Goal: Obtain resource: Download file/media

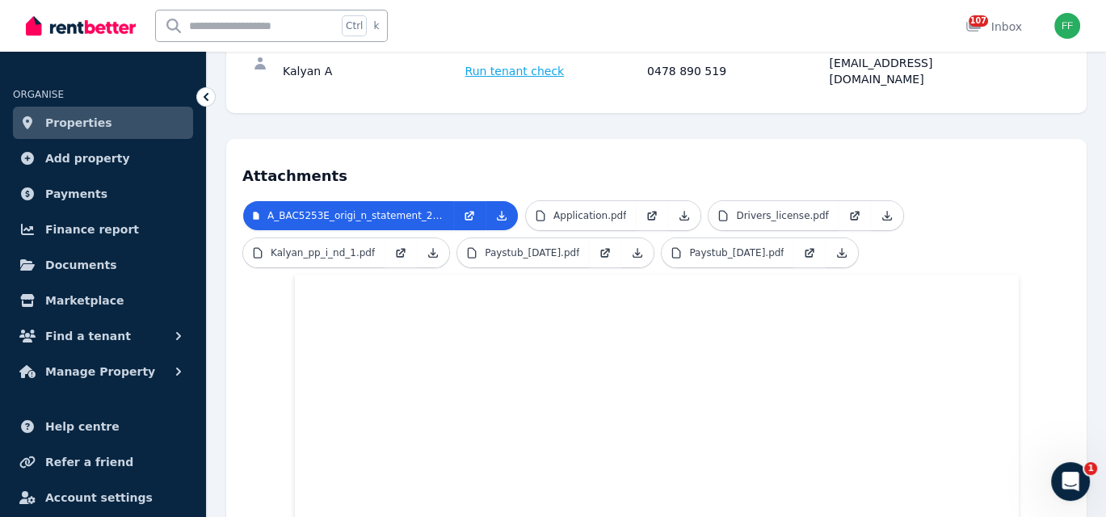
scroll to position [242, 0]
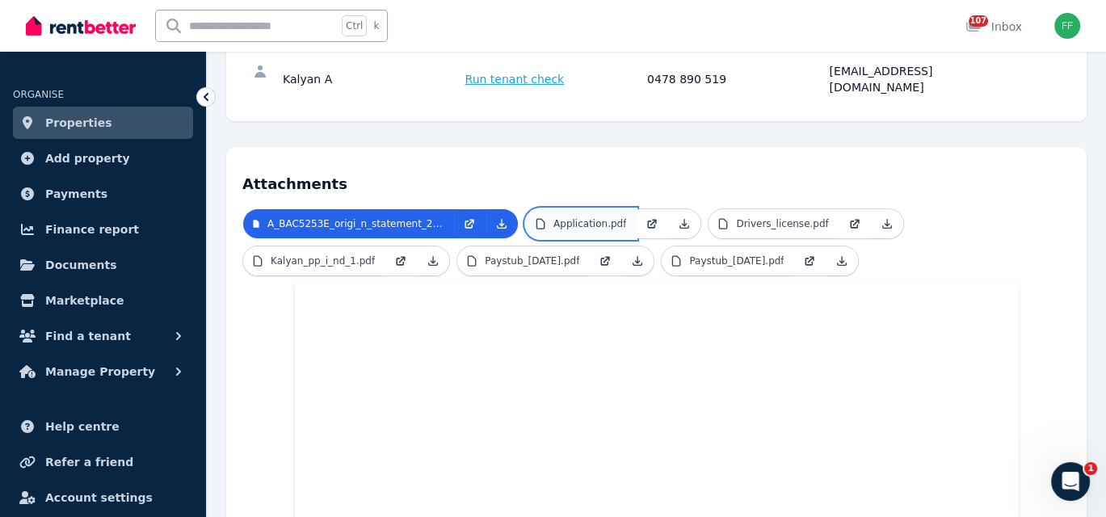
click at [615, 209] on link "Application.pdf" at bounding box center [581, 223] width 110 height 29
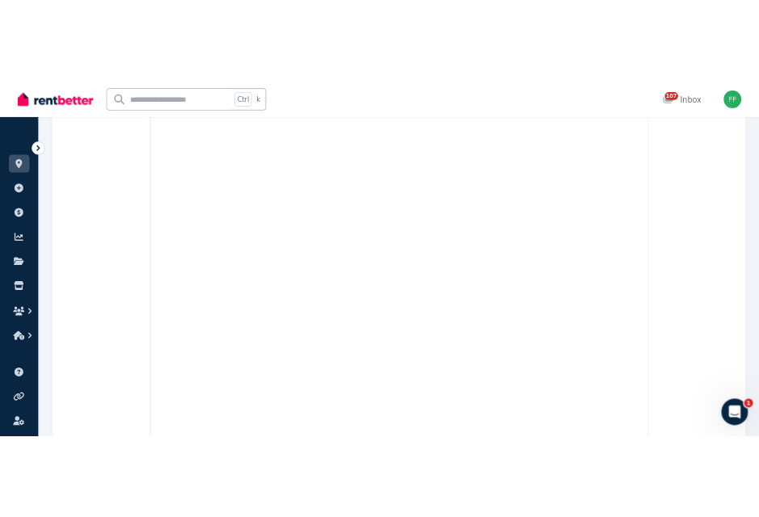
scroll to position [4478, 0]
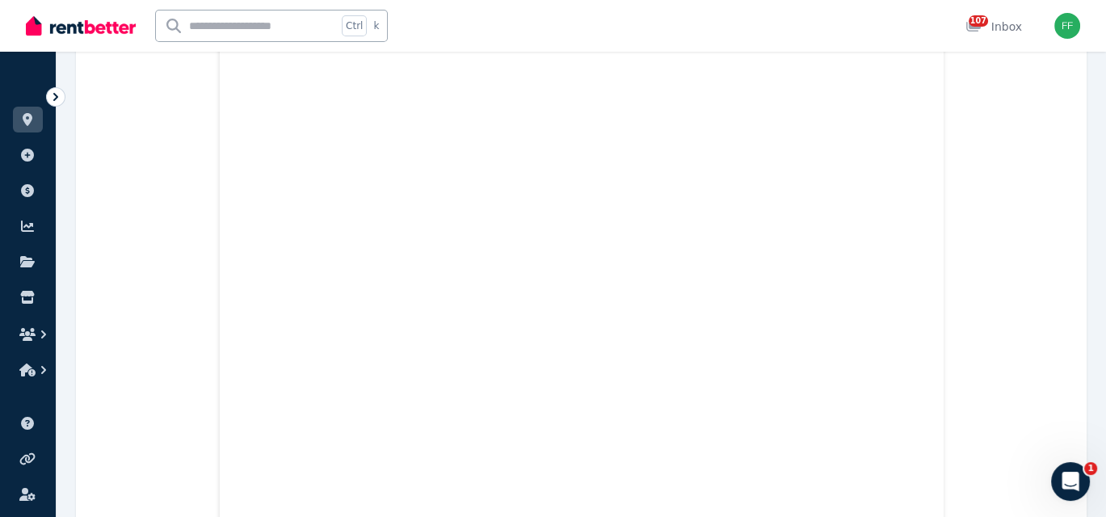
drag, startPoint x: 27, startPoint y: 0, endPoint x: 109, endPoint y: 96, distance: 126.1
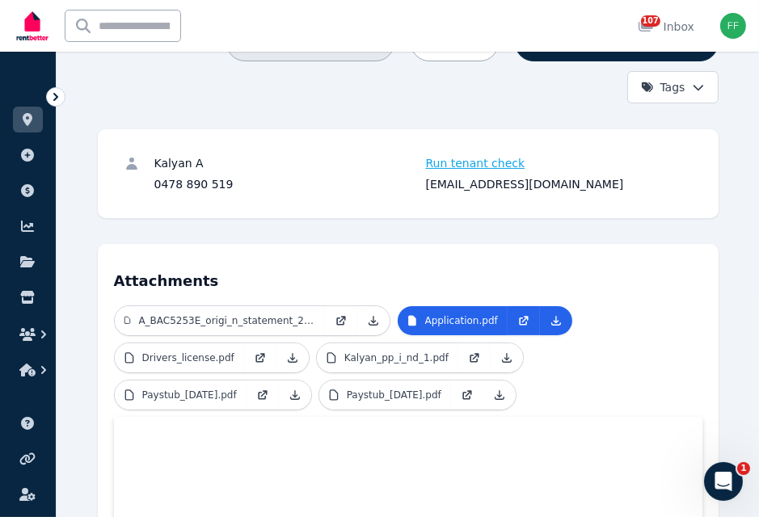
scroll to position [242, 0]
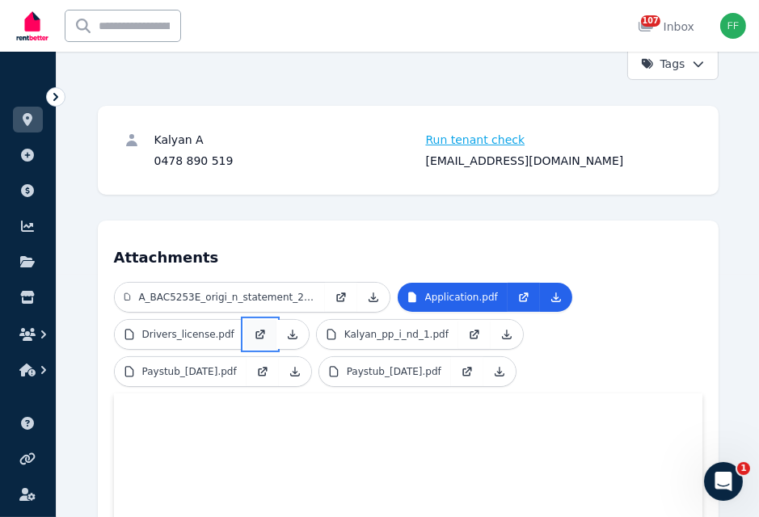
click at [258, 332] on icon at bounding box center [261, 333] width 6 height 6
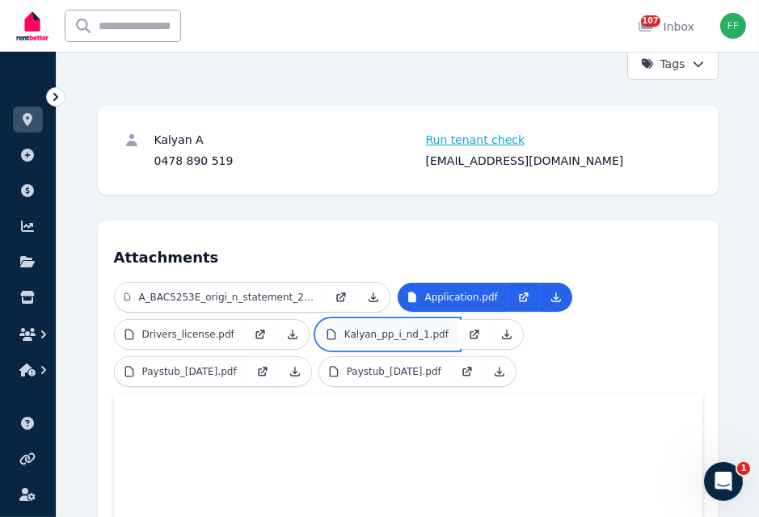
click at [358, 333] on p "Kalyan_pp_i_nd_1.pdf" at bounding box center [396, 334] width 104 height 13
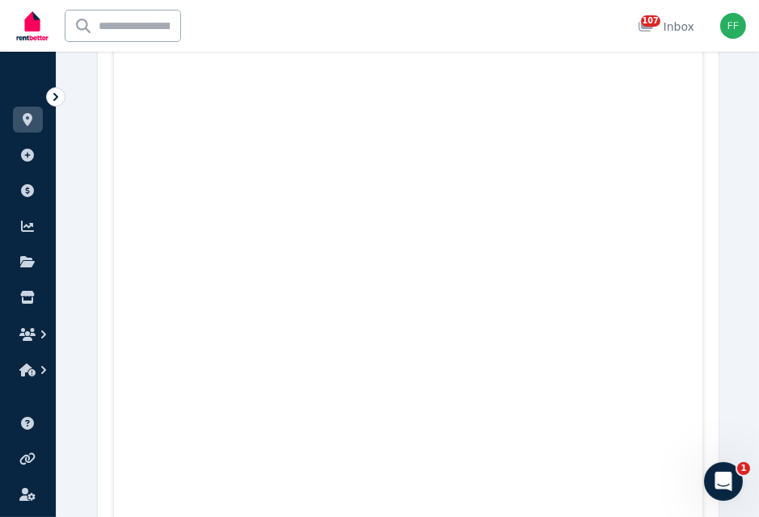
scroll to position [878, 0]
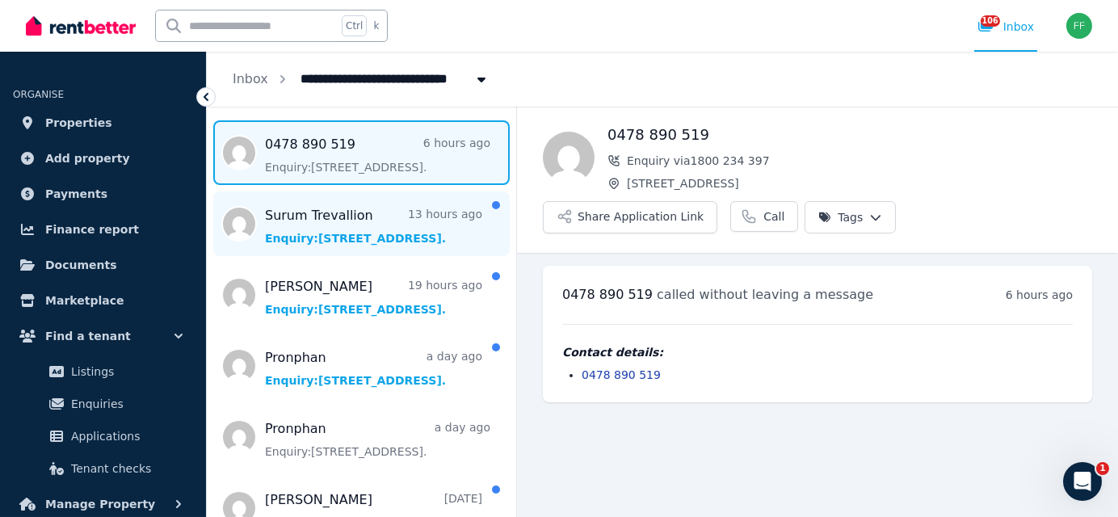
scroll to position [162, 0]
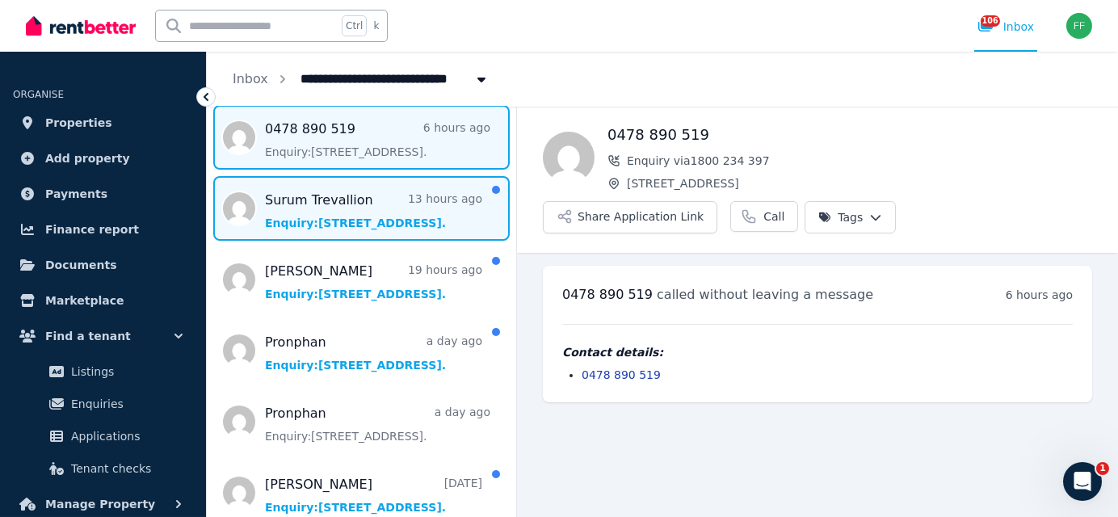
click at [304, 204] on span "Message list" at bounding box center [361, 208] width 309 height 65
